Goal: Communication & Community: Ask a question

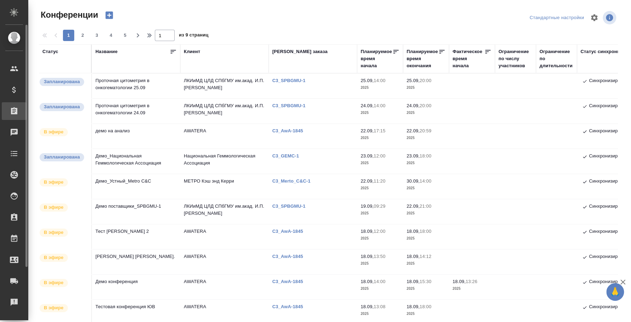
scroll to position [390, 0]
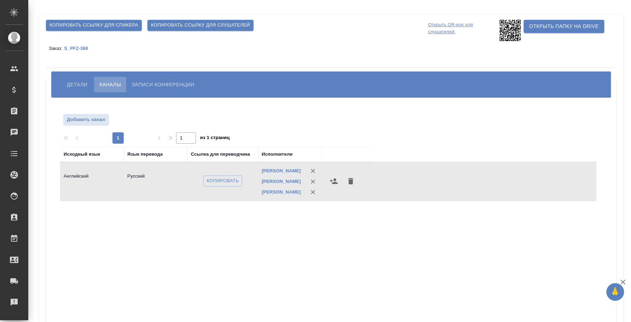
click at [84, 82] on span "Детали" at bounding box center [77, 84] width 21 height 8
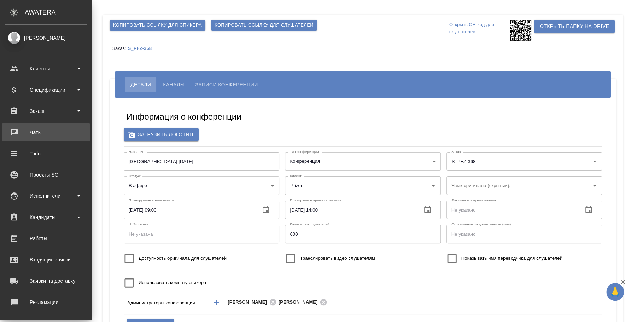
click at [47, 130] on div "Чаты" at bounding box center [45, 132] width 81 height 11
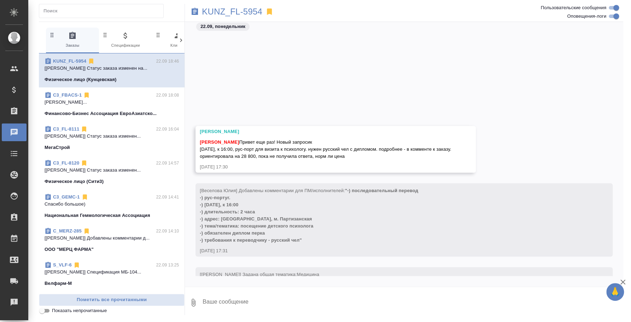
scroll to position [136, 0]
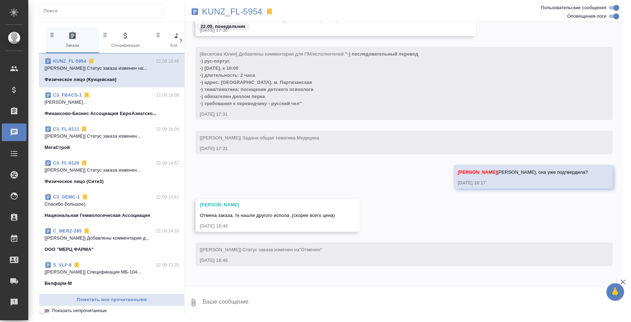
click at [112, 106] on span "C3_FBACS-1 22.09 18:08 Галишева Мария... Финансово-Бизнес Ассоциация ЕвроАзиатс…" at bounding box center [112, 104] width 134 height 25
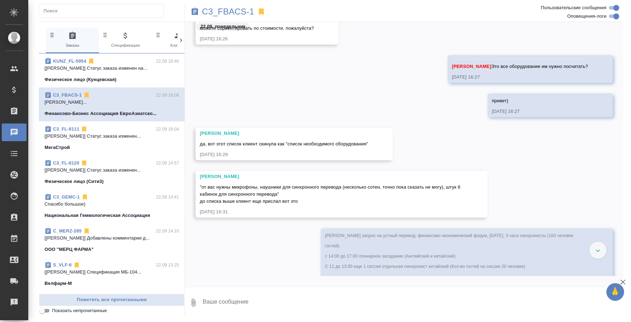
scroll to position [398, 0]
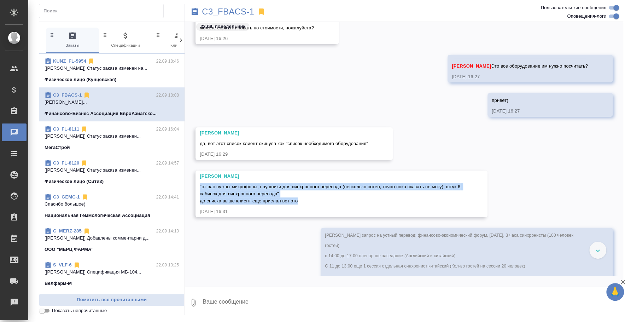
drag, startPoint x: 199, startPoint y: 185, endPoint x: 299, endPoint y: 200, distance: 100.5
click at [299, 200] on div ""от вас нужны микрофоны, наушники для синхронного перевода (несколько сотен, то…" at bounding box center [331, 192] width 263 height 23
copy span ""от вас нужны микрофоны, наушники для синхронного перевода (несколько сотен, то…"
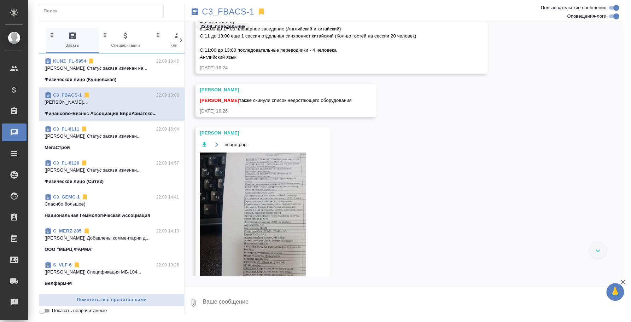
scroll to position [133, 0]
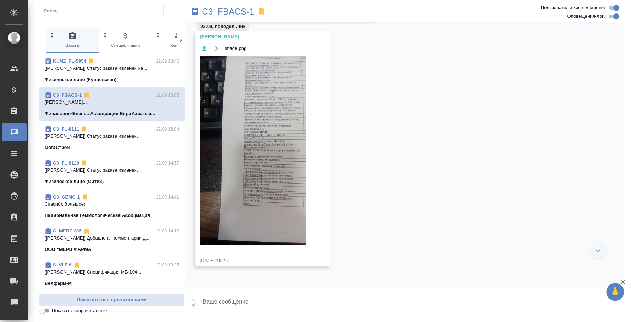
click at [268, 159] on img at bounding box center [253, 150] width 106 height 188
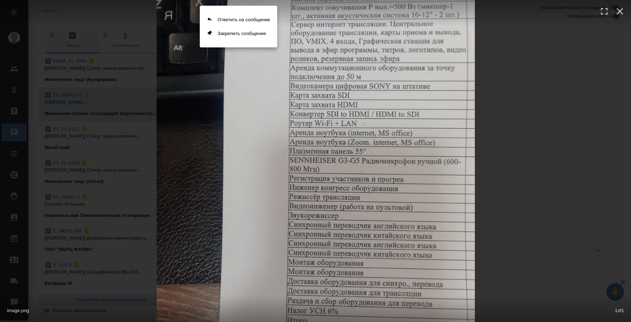
click at [521, 64] on div at bounding box center [315, 161] width 631 height 322
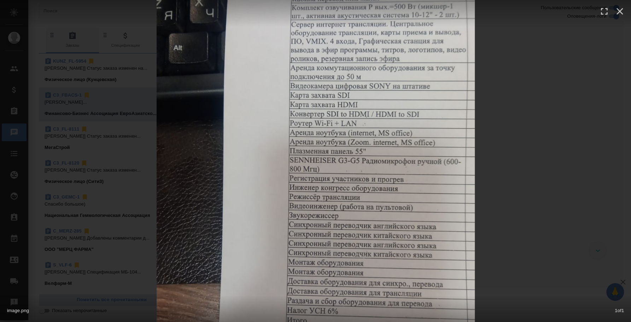
click at [629, 168] on div "image.png 1 of 1" at bounding box center [315, 161] width 631 height 322
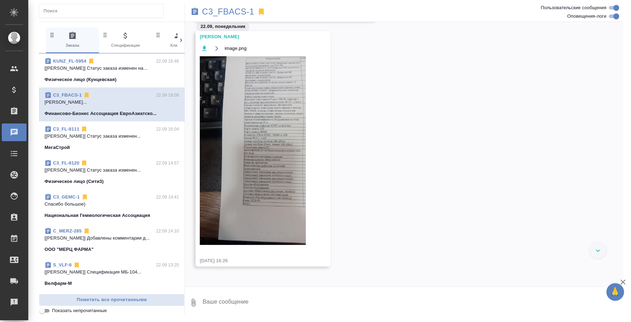
click at [206, 45] on icon "button" at bounding box center [204, 48] width 7 height 7
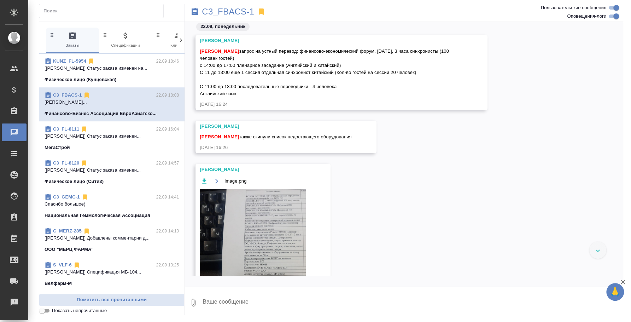
click at [320, 303] on textarea at bounding box center [412, 302] width 421 height 24
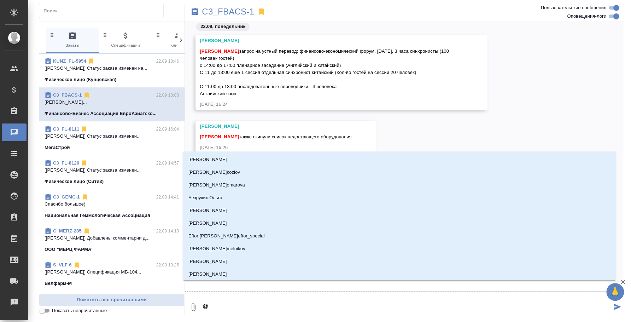
type textarea "@u"
type input "u"
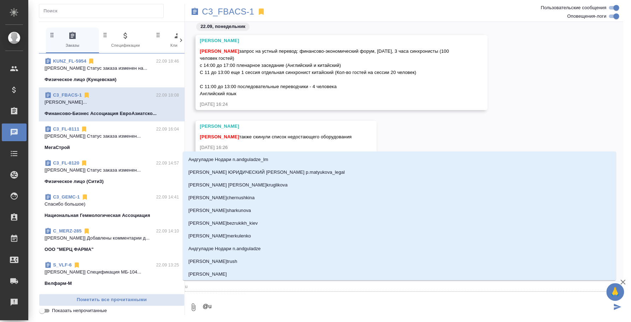
type textarea "@u'f"
type input "u'f"
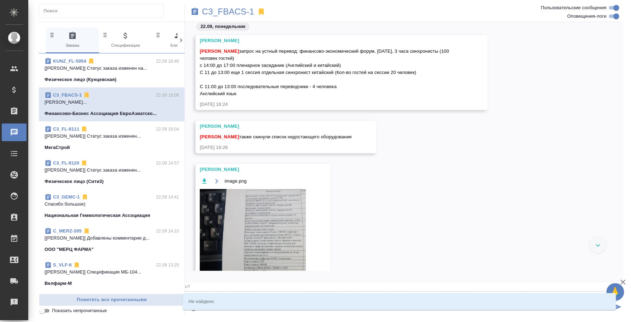
type textarea "@"
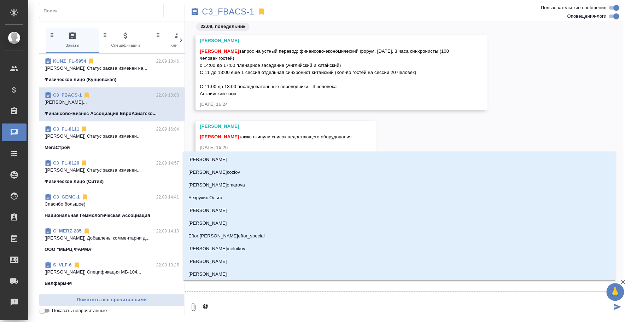
type textarea "@u"
type input "u"
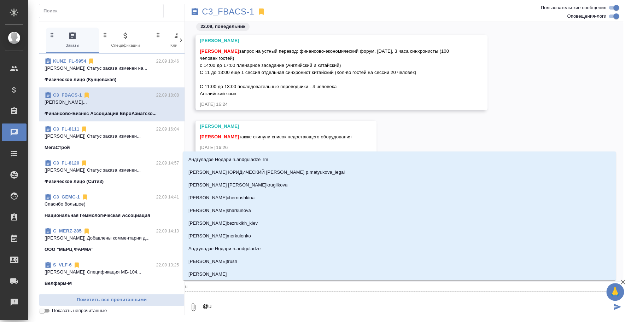
type textarea "@uf"
type input "uf"
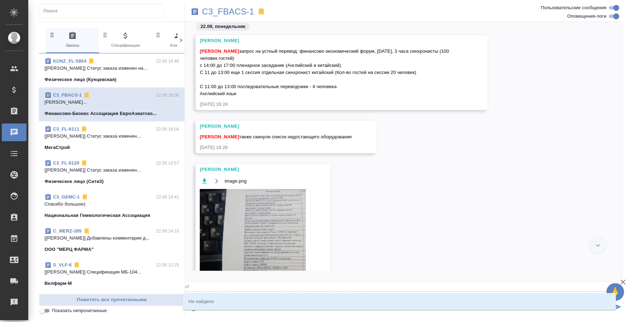
type textarea "@"
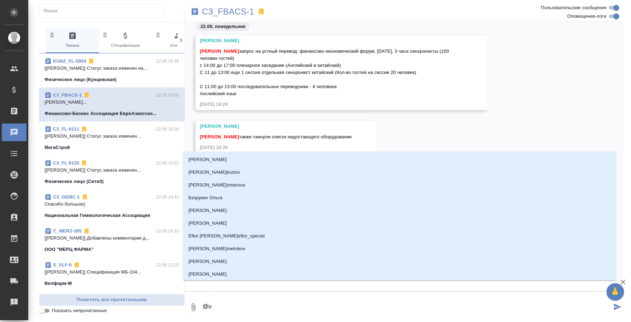
type textarea "@u'f"
type input "u'f"
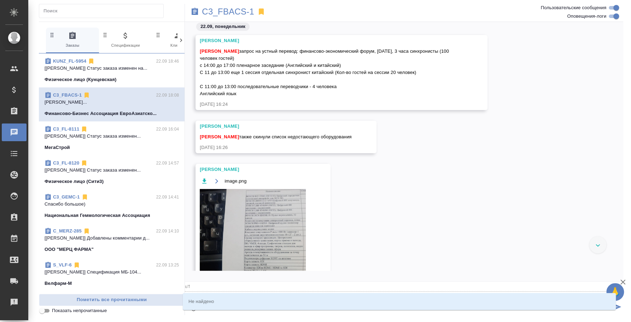
type textarea "@u"
type input "u"
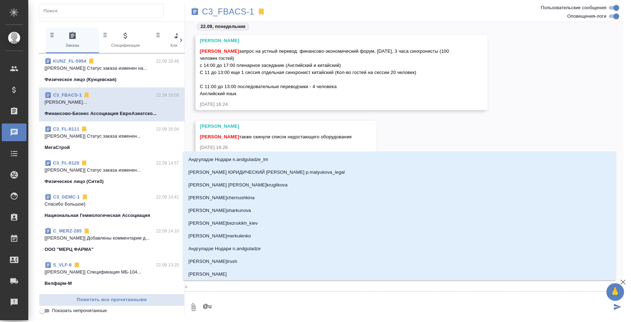
type textarea "@"
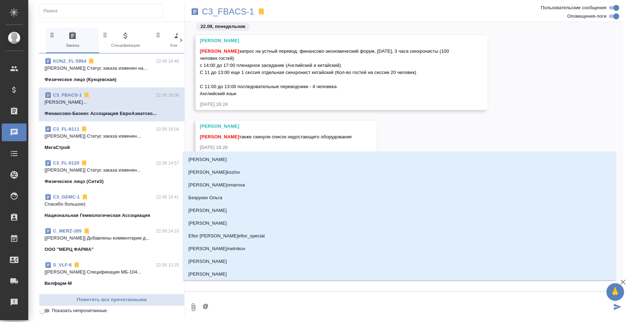
type textarea "@г"
type input "г"
type textarea "@га"
type input "га"
type textarea "@гал"
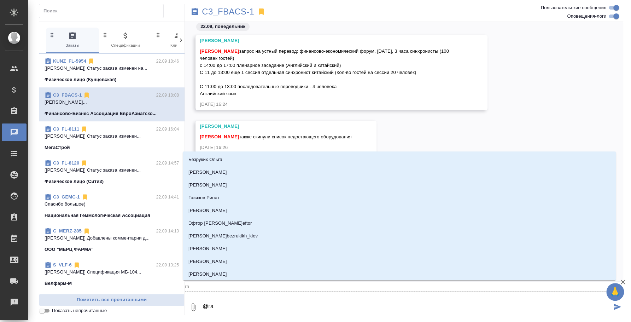
type input "гал"
type textarea "@гали"
type input "гали"
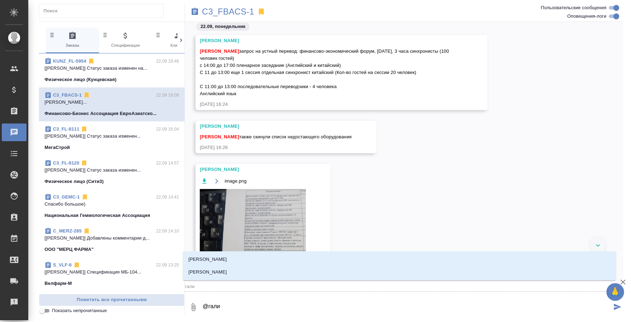
type textarea "@галиш"
type input "галиш"
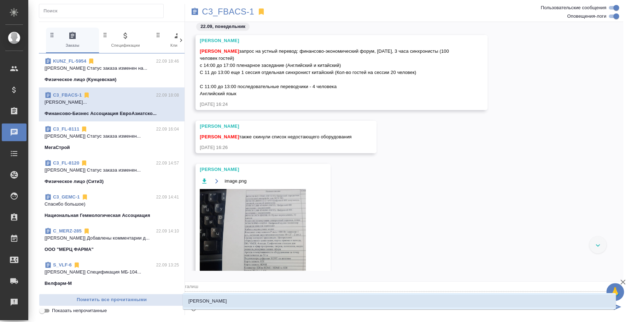
click at [320, 303] on li "[PERSON_NAME]" at bounding box center [399, 301] width 433 height 13
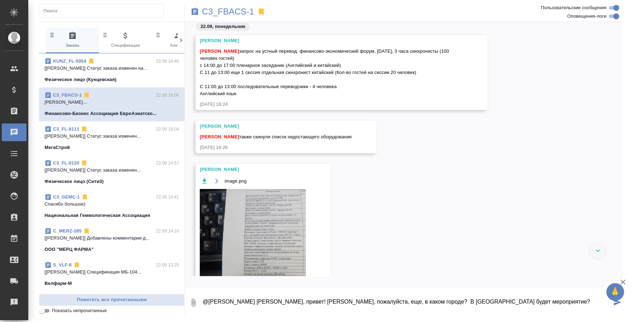
type textarea "@Галишева Мария Мария, привет! Скажи, пожалуйста, еще, в каком городе? В Москве…"
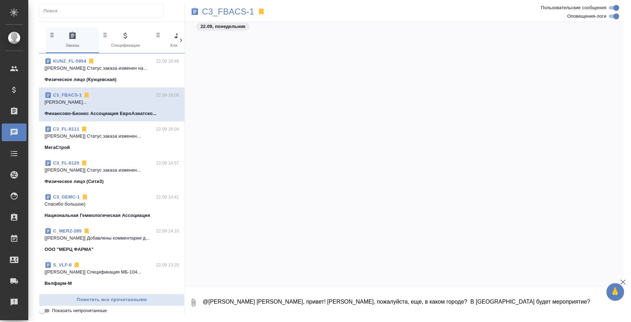
scroll to position [578, 0]
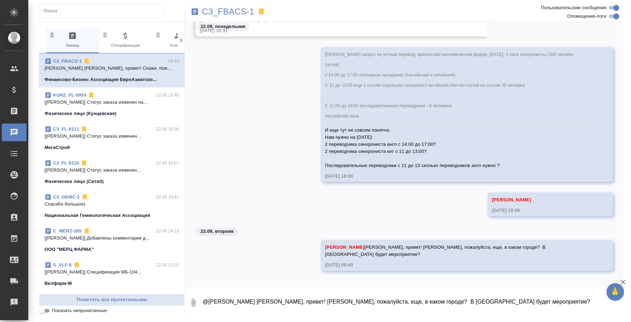
click at [233, 86] on div "Федотова Ирина запрос на устный перевод: финансово-экономический форум, 27 нояб…" at bounding box center [404, 119] width 438 height 145
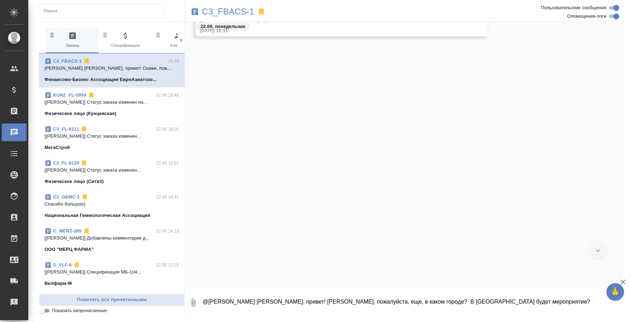
scroll to position [125, 0]
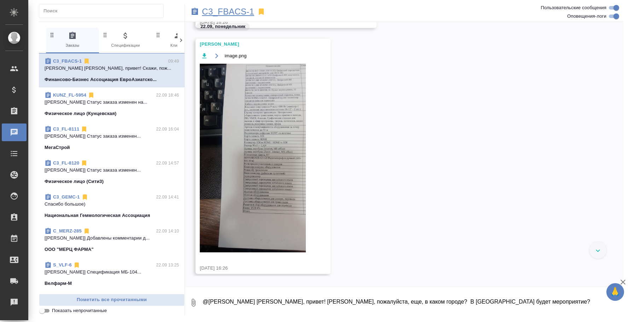
click at [235, 13] on p "C3_FBACS-1" at bounding box center [228, 11] width 52 height 7
click at [284, 165] on img at bounding box center [253, 158] width 106 height 188
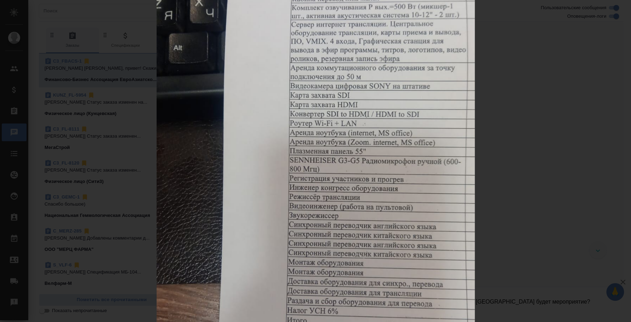
click at [507, 207] on div "image.png 1 of 1" at bounding box center [315, 161] width 631 height 322
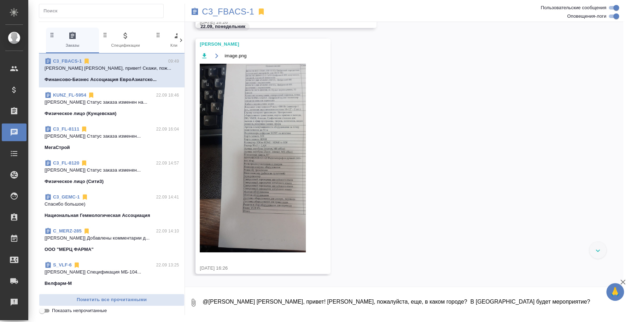
scroll to position [0, 0]
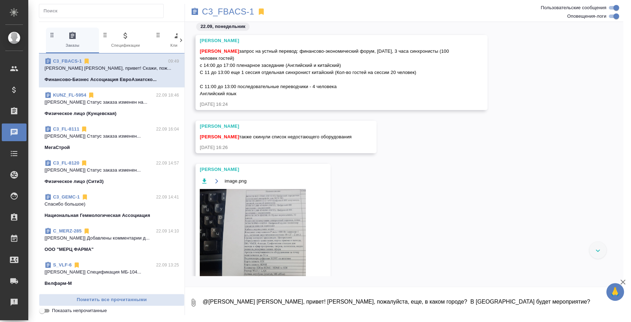
drag, startPoint x: 403, startPoint y: 51, endPoint x: 400, endPoint y: 93, distance: 42.2
click at [400, 93] on div "Федотова Ирина запрос на устный перевод: финансово-экономический форум, 27 нояб…" at bounding box center [331, 71] width 263 height 51
copy span "3 часа синхронисты (100 человек гостей) с 14:00 до 17:00 пленарное заседание (А…"
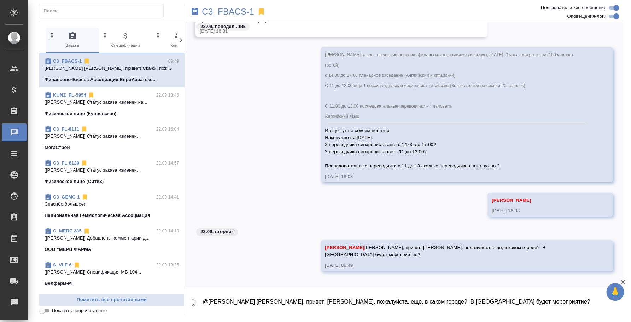
scroll to position [578, 0]
click at [320, 303] on textarea "@Галишева Мария Мария, привет! Скажи, пожалуйста, еще, в каком городе? В Москве…" at bounding box center [412, 302] width 421 height 24
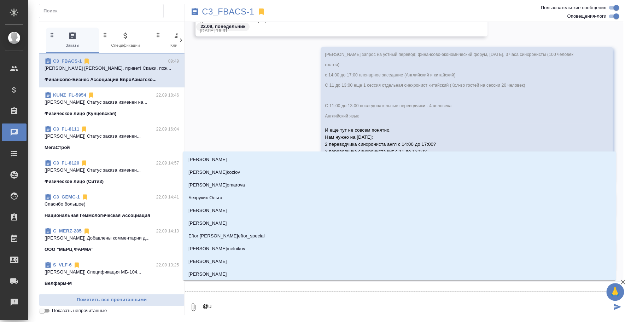
type textarea "@u'f"
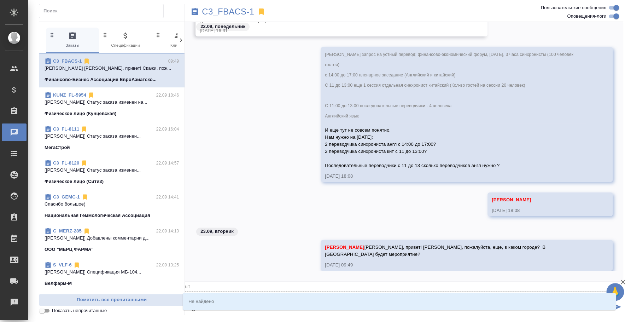
type input "u'f"
type textarea "@"
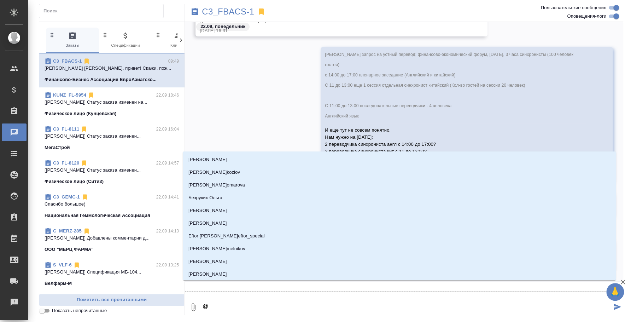
type textarea "@г"
type input "г"
type textarea "@га"
type input "га"
type textarea "@гал"
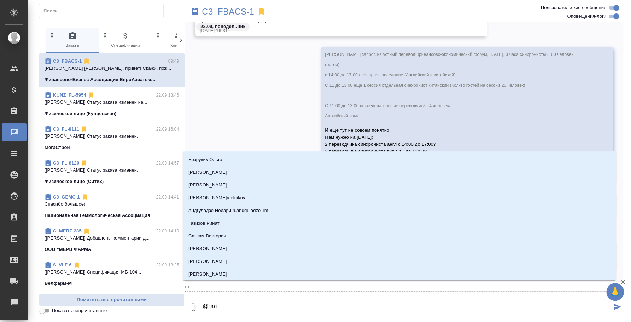
type input "гал"
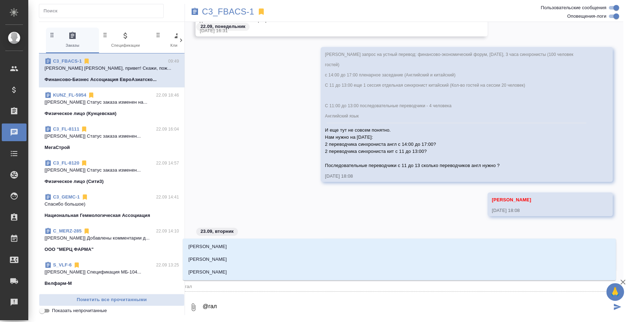
type textarea "@гали"
type input "гали"
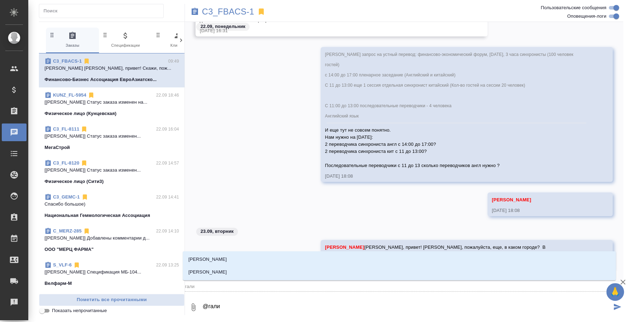
type textarea "@гали"
click at [216, 13] on p "C3_FBACS-1" at bounding box center [228, 11] width 52 height 7
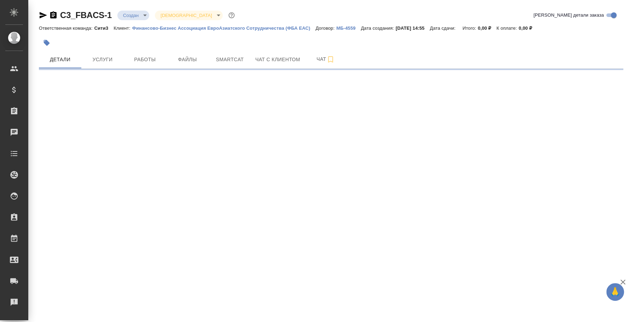
select select "RU"
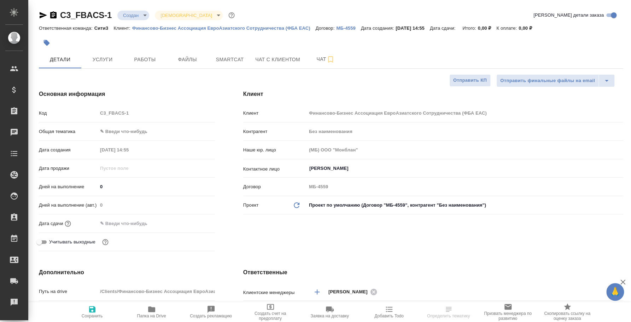
type textarea "x"
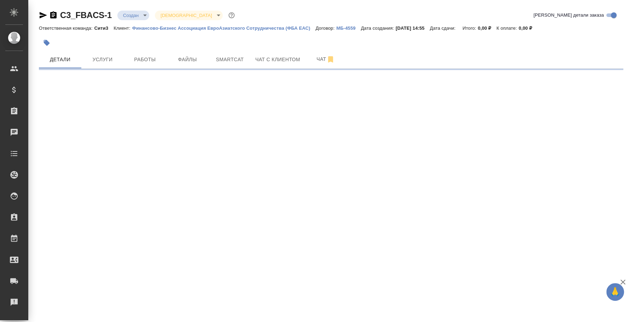
select select "RU"
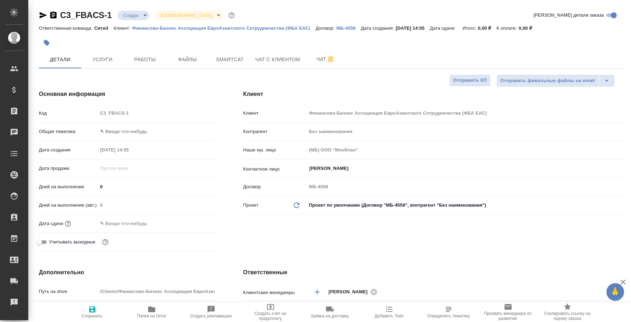
type textarea "x"
click at [321, 56] on span "Чат" at bounding box center [326, 59] width 34 height 9
select select "RU"
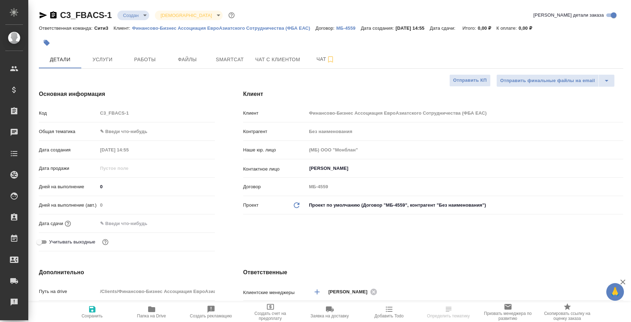
click at [46, 12] on icon "button" at bounding box center [43, 15] width 8 height 8
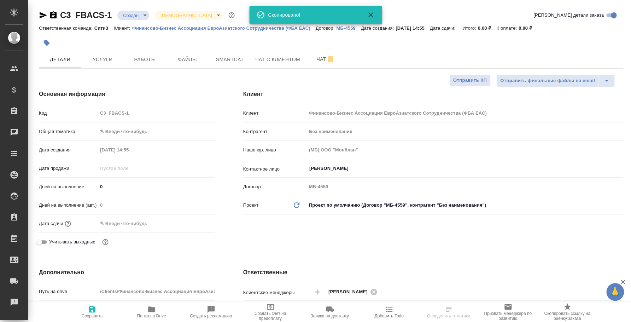
select select "RU"
type textarea "x"
